Goal: Task Accomplishment & Management: Manage account settings

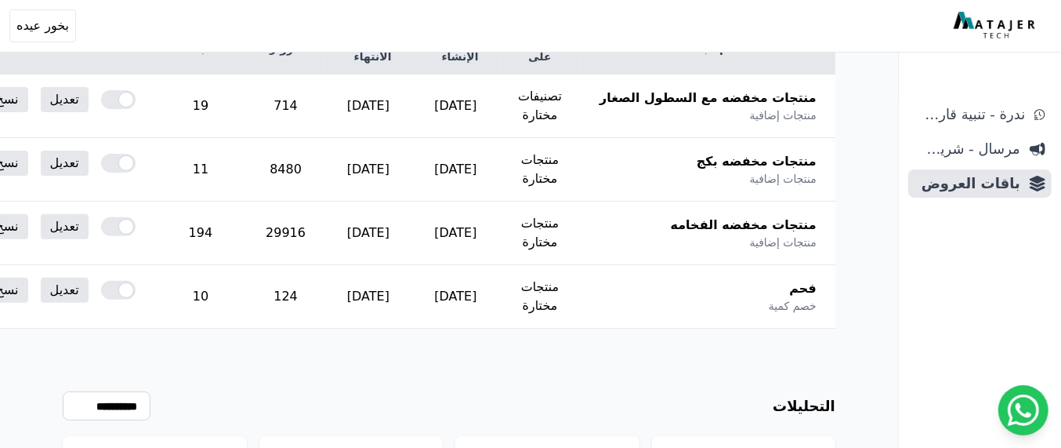
scroll to position [263, 0]
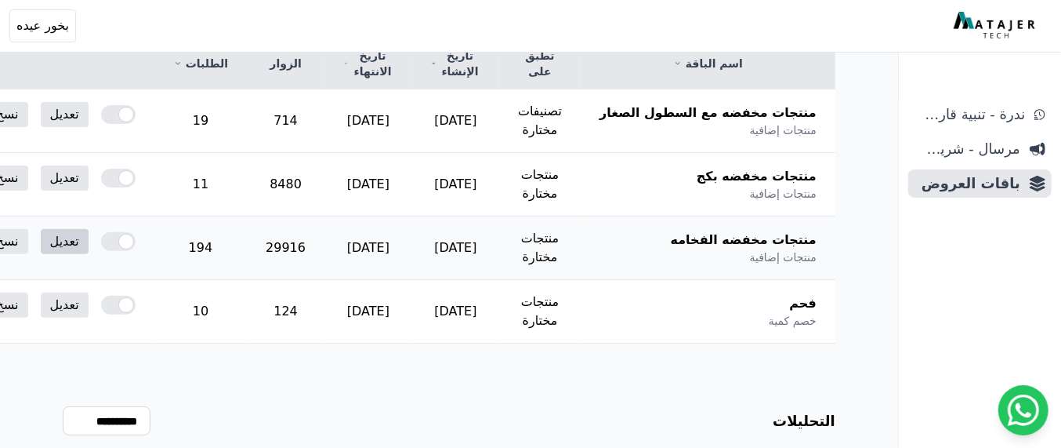
click at [89, 239] on link "تعديل" at bounding box center [65, 241] width 48 height 25
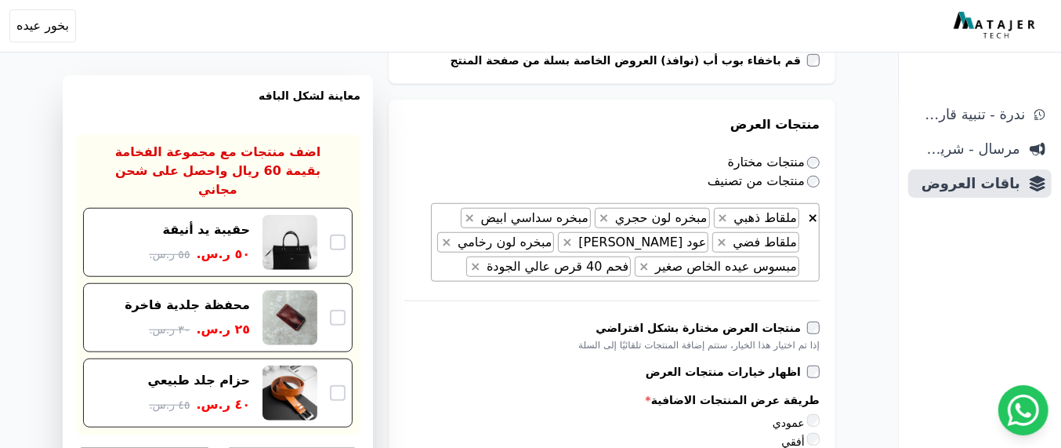
scroll to position [767, 0]
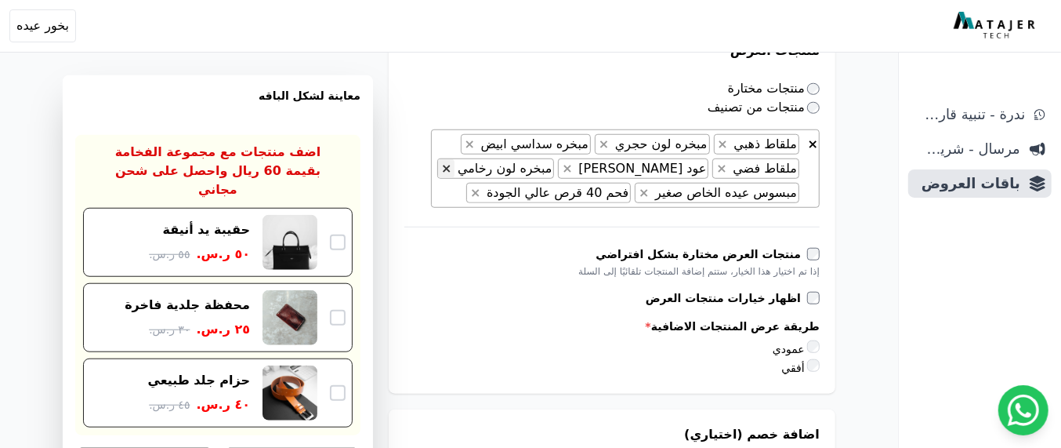
click at [451, 165] on span "×" at bounding box center [446, 168] width 10 height 15
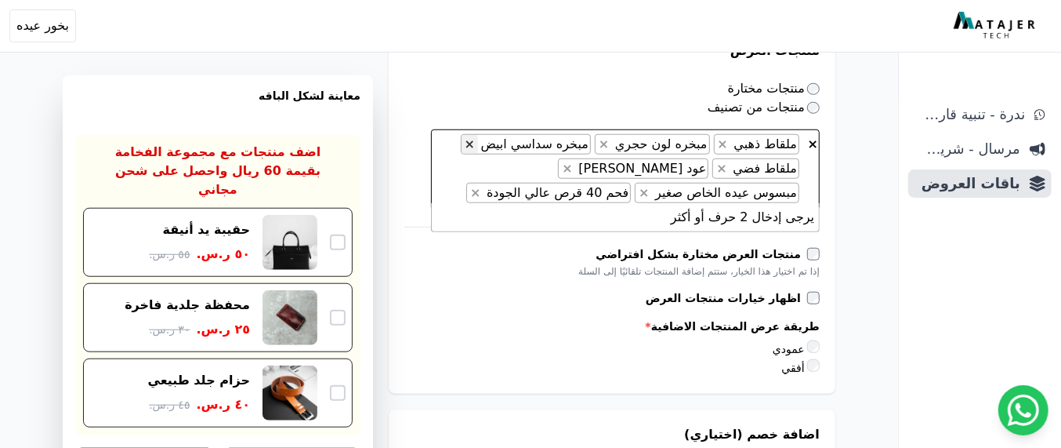
click at [475, 136] on span "×" at bounding box center [470, 143] width 10 height 15
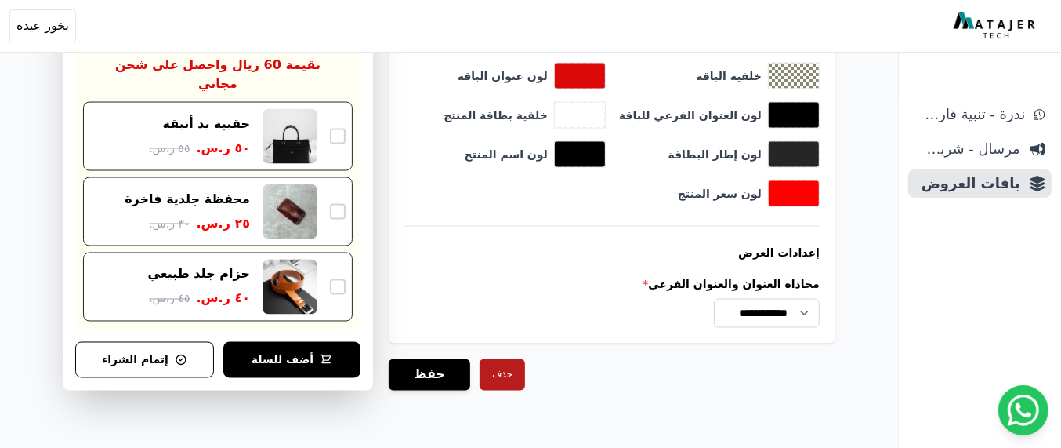
scroll to position [1653, 0]
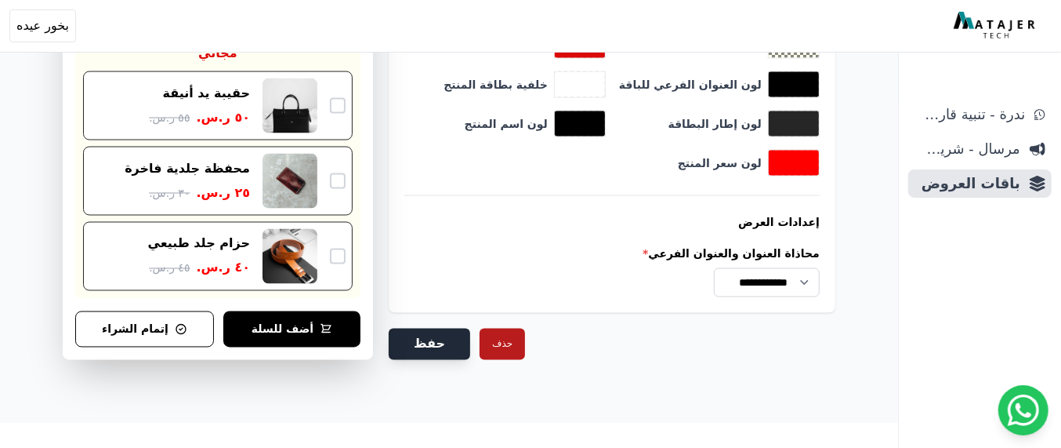
click at [435, 335] on button "حفظ" at bounding box center [430, 343] width 82 height 31
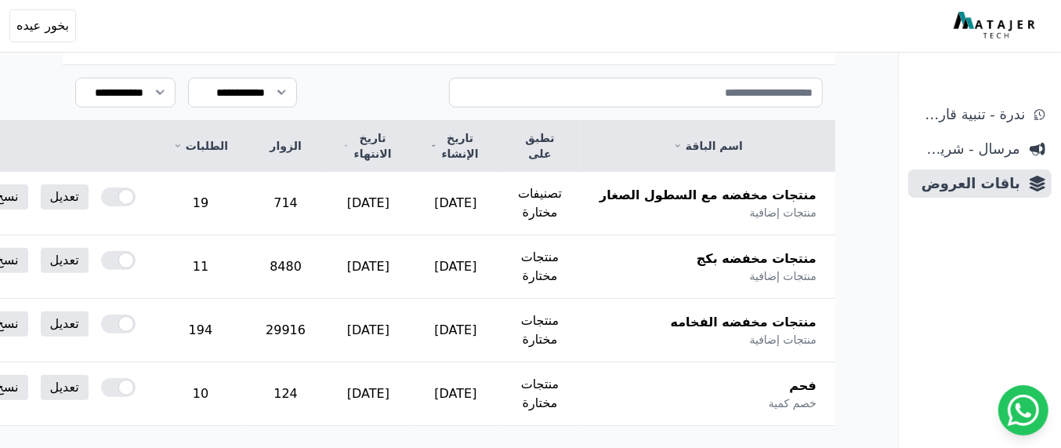
scroll to position [228, 0]
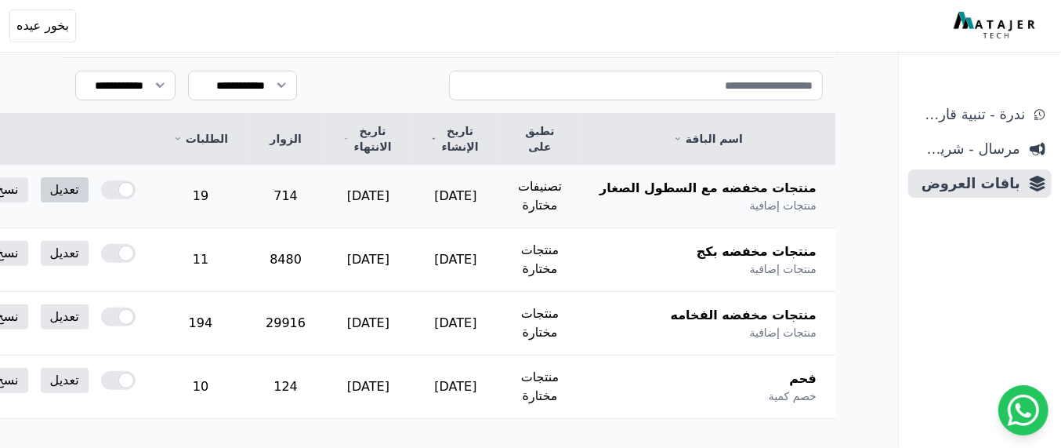
click at [89, 190] on link "تعديل" at bounding box center [65, 189] width 48 height 25
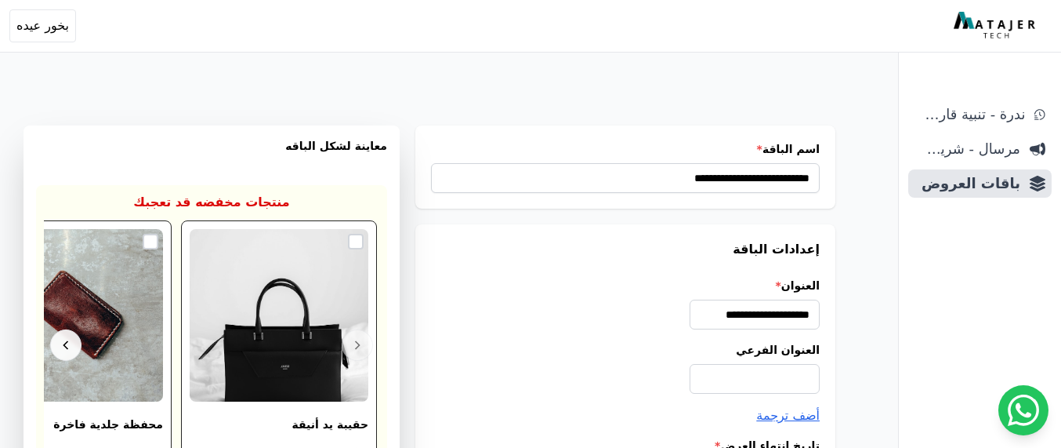
select select "**********"
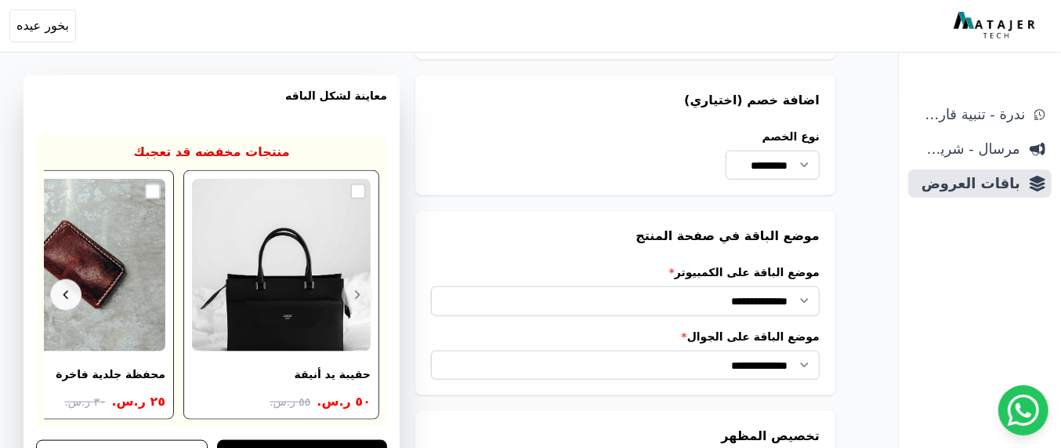
scroll to position [1078, 0]
click at [958, 183] on span "باقات العروض" at bounding box center [968, 183] width 106 height 22
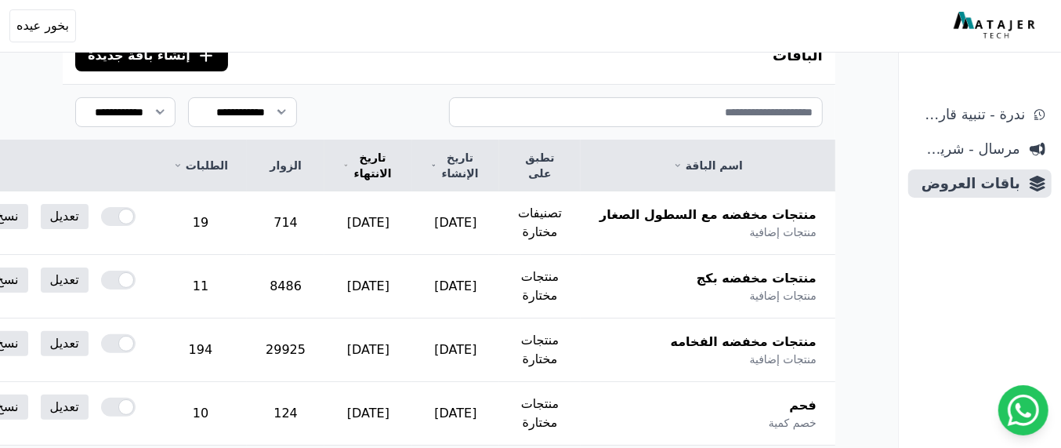
scroll to position [163, 0]
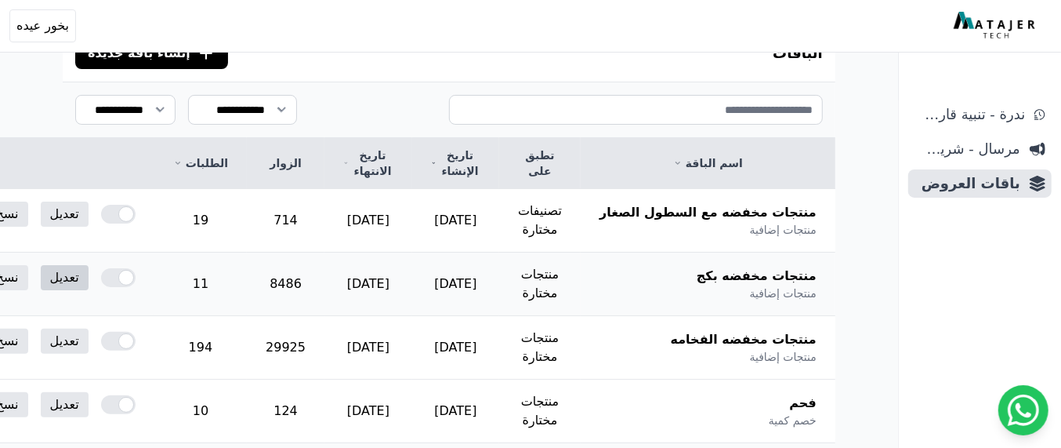
click at [89, 275] on link "تعديل" at bounding box center [65, 277] width 48 height 25
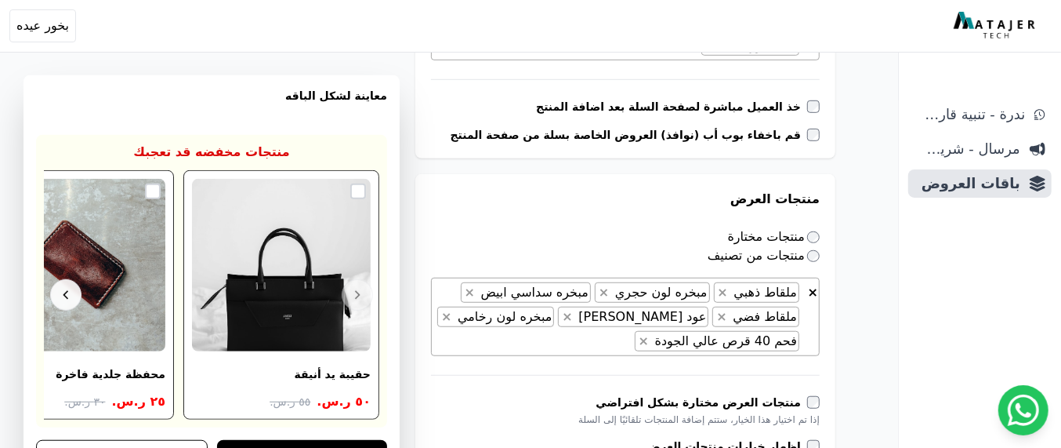
scroll to position [620, 0]
click at [478, 287] on button "×" at bounding box center [470, 291] width 16 height 19
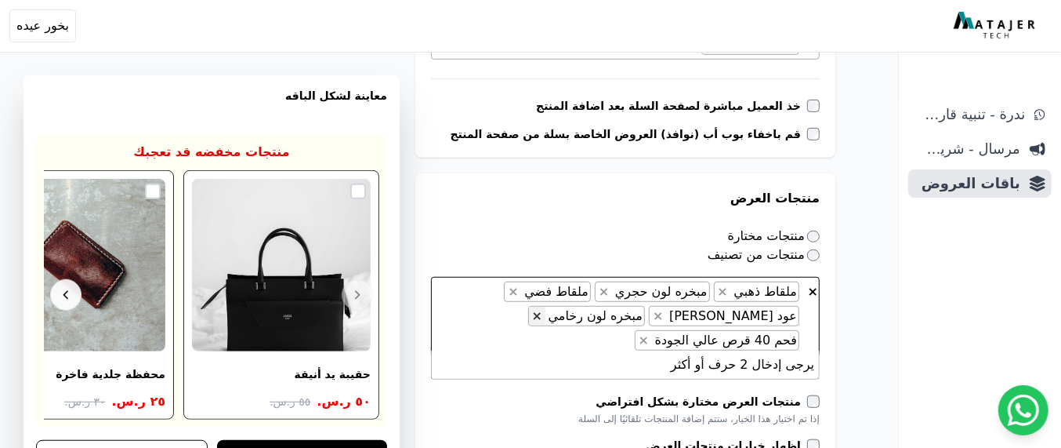
click at [542, 312] on span "×" at bounding box center [537, 315] width 10 height 15
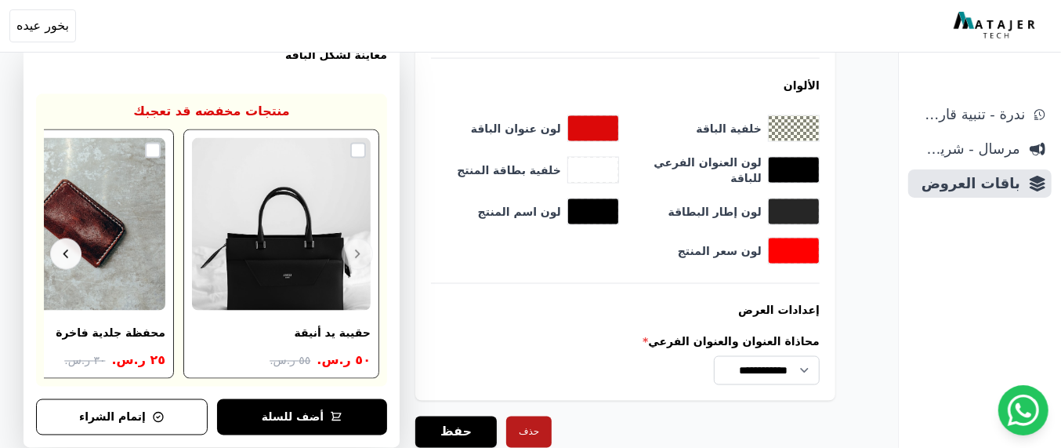
scroll to position [1629, 0]
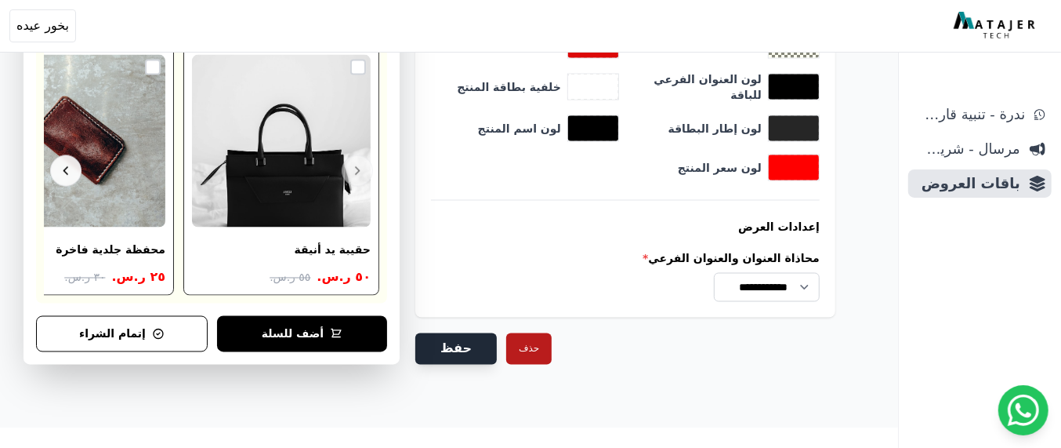
click at [443, 343] on button "حفظ" at bounding box center [456, 348] width 82 height 31
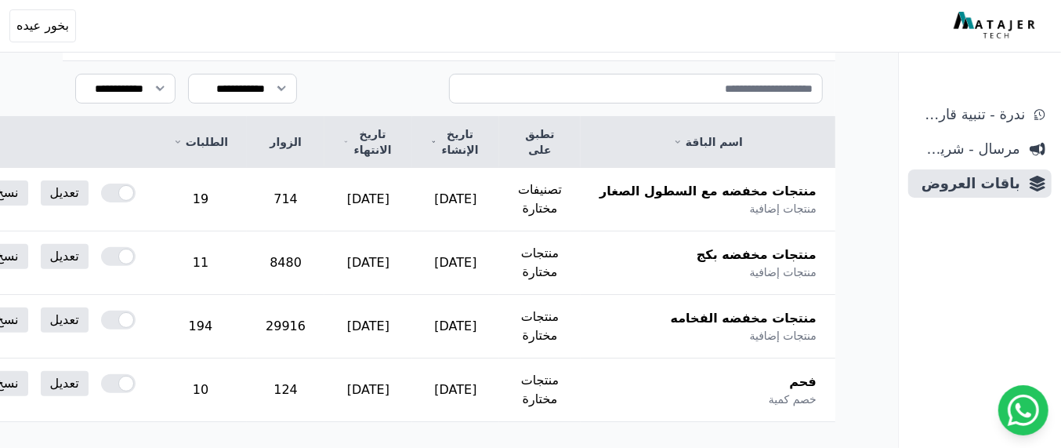
scroll to position [228, 0]
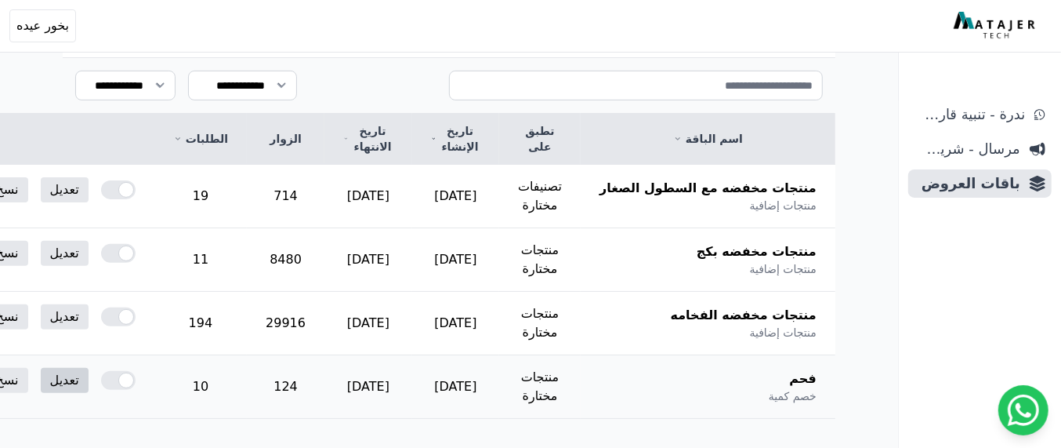
click at [89, 375] on link "تعديل" at bounding box center [65, 380] width 48 height 25
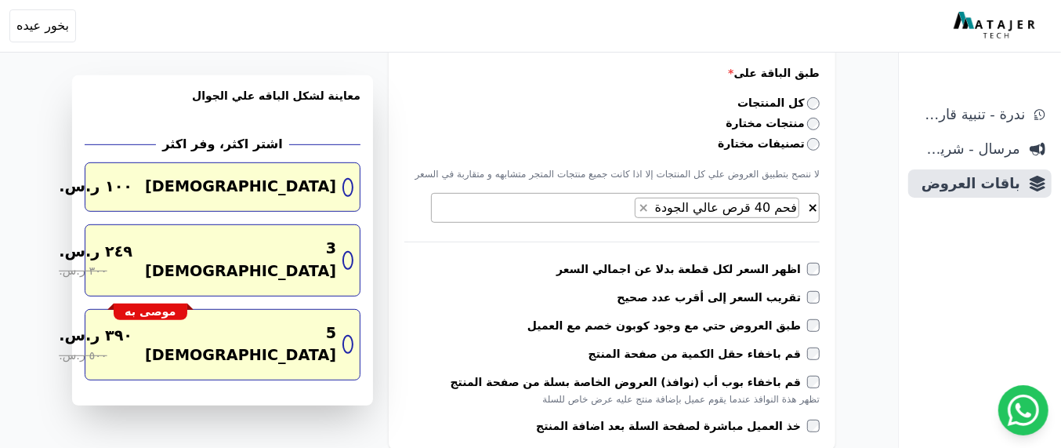
scroll to position [506, 0]
